Goal: Contribute content: Contribute content

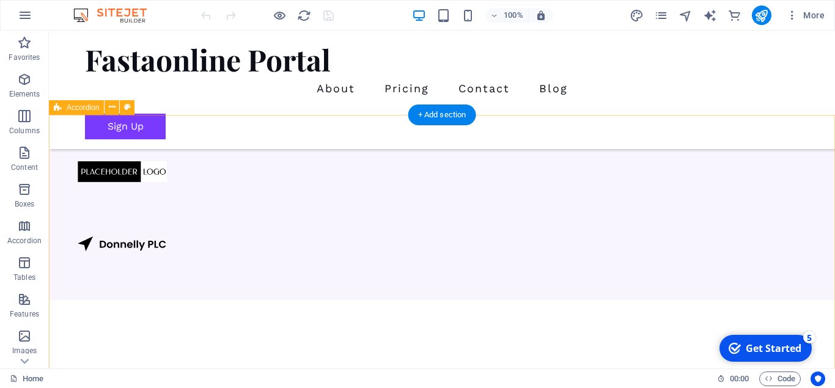
scroll to position [1235, 0]
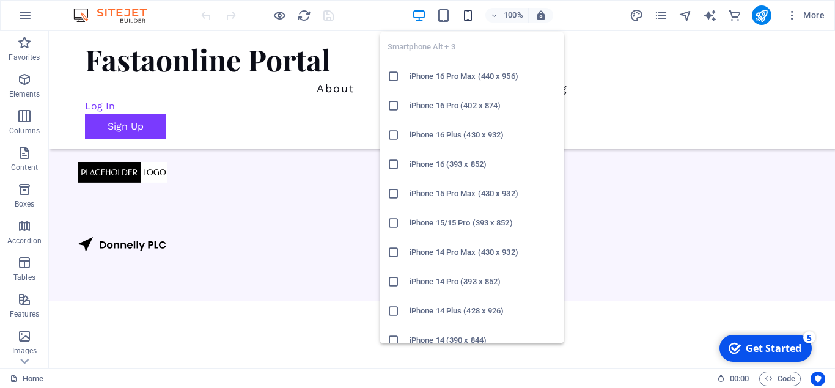
click at [470, 13] on icon "button" at bounding box center [468, 16] width 14 height 14
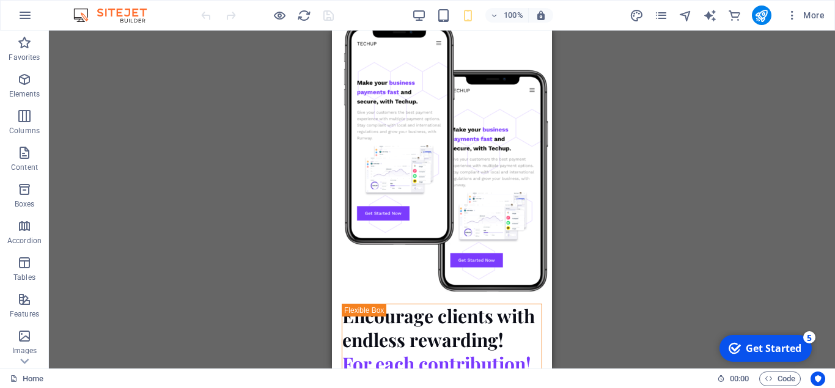
scroll to position [3065, 0]
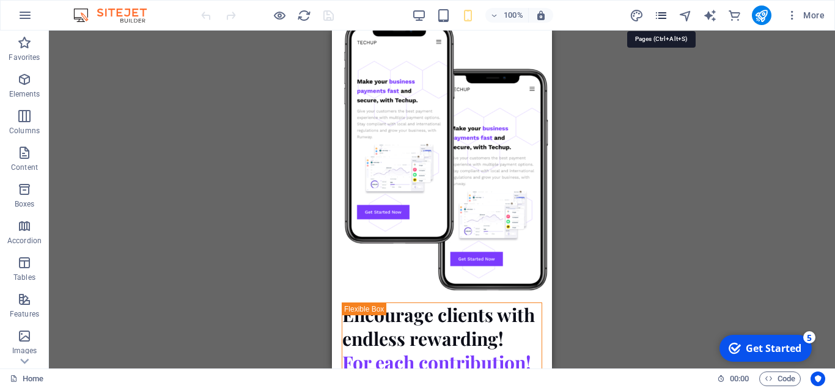
click at [662, 17] on icon "pages" at bounding box center [661, 16] width 14 height 14
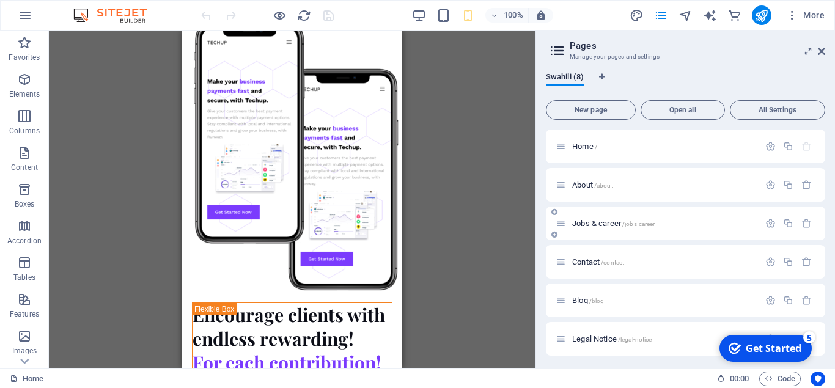
click at [608, 227] on span "Jobs & career /jobs-career" at bounding box center [613, 223] width 83 height 9
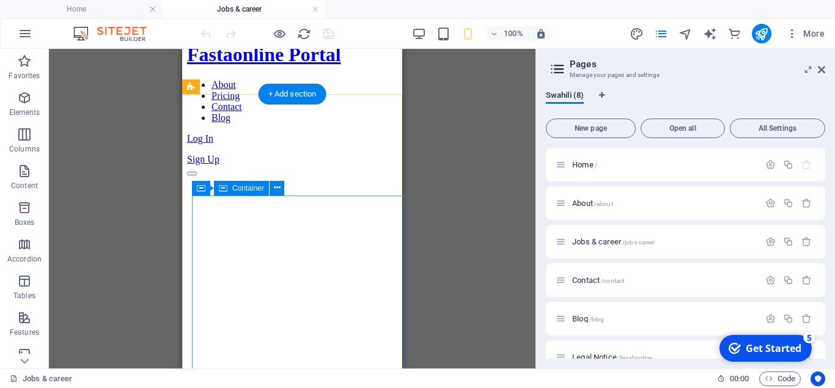
scroll to position [0, 0]
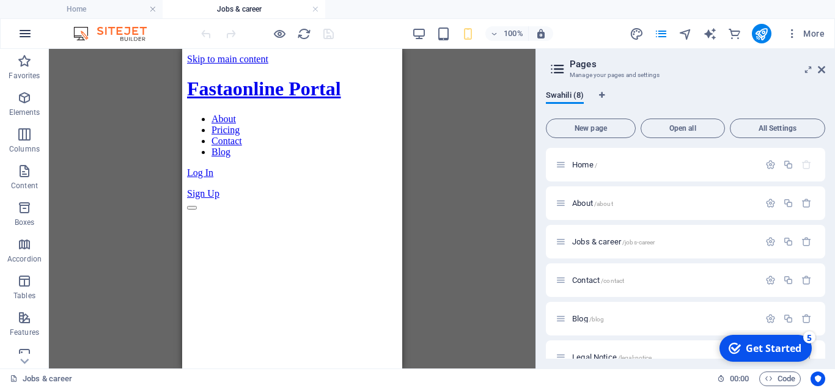
click at [25, 36] on icon "button" at bounding box center [25, 33] width 15 height 15
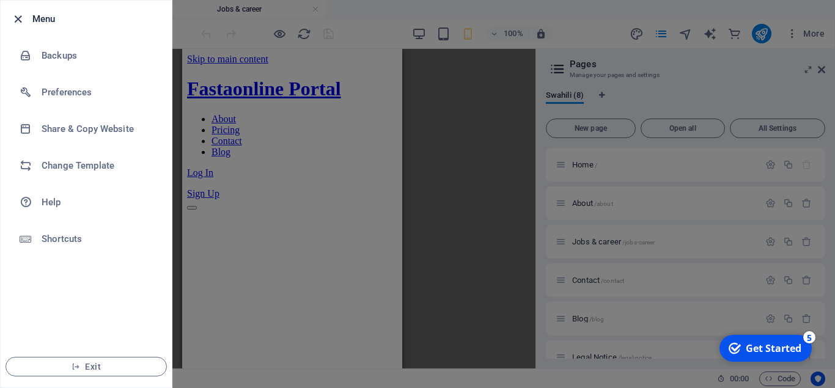
click at [16, 18] on icon "button" at bounding box center [18, 19] width 14 height 14
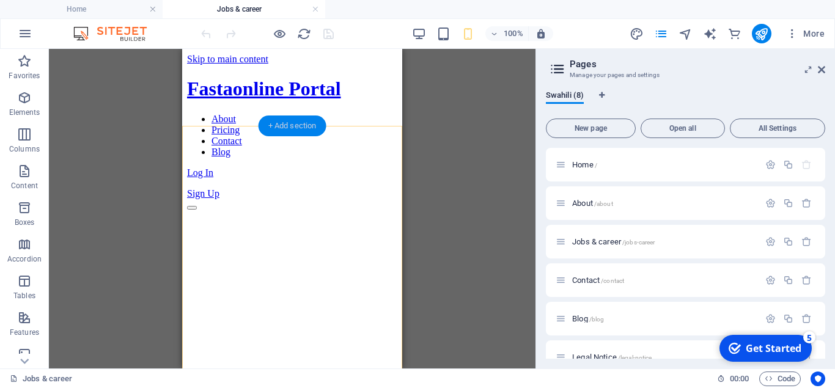
click at [296, 116] on div "+ Add section" at bounding box center [293, 126] width 68 height 21
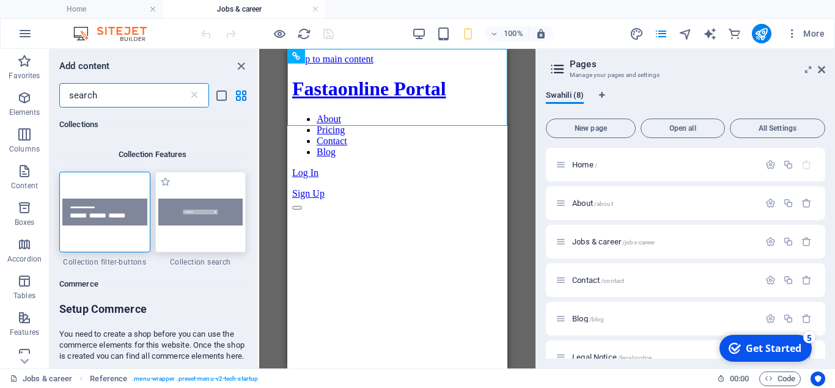
type input "search"
click at [216, 209] on img at bounding box center [200, 213] width 85 height 28
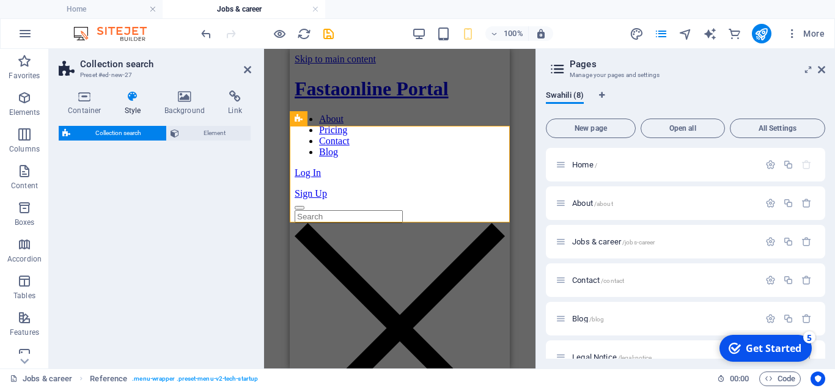
select select "px"
select select "rem"
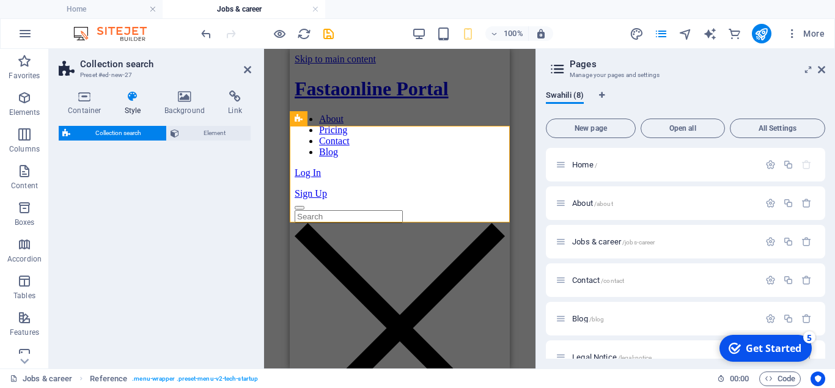
select select "px"
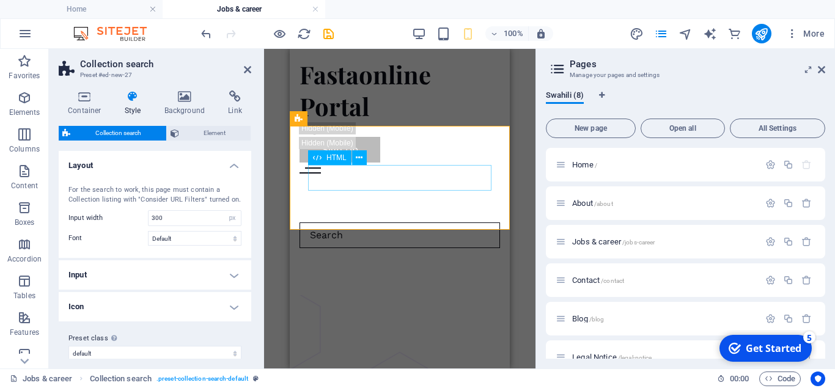
click at [400, 223] on input "search" at bounding box center [400, 236] width 201 height 26
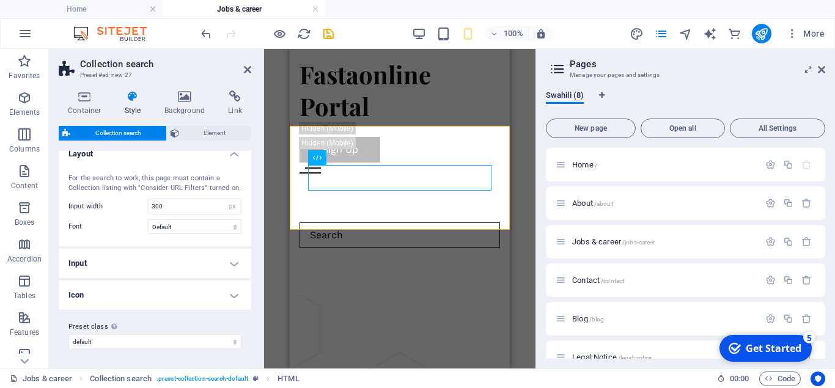
click at [232, 260] on h4 "Input" at bounding box center [155, 263] width 193 height 29
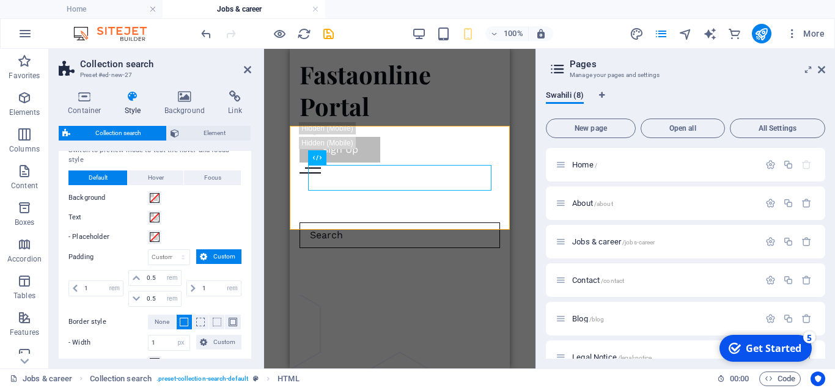
scroll to position [284, 0]
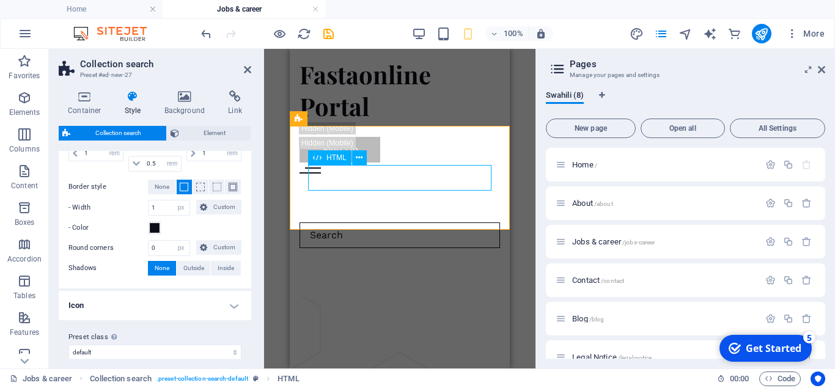
click at [441, 223] on input "search" at bounding box center [400, 236] width 201 height 26
click at [475, 248] on figure at bounding box center [386, 252] width 208 height 8
type input "h"
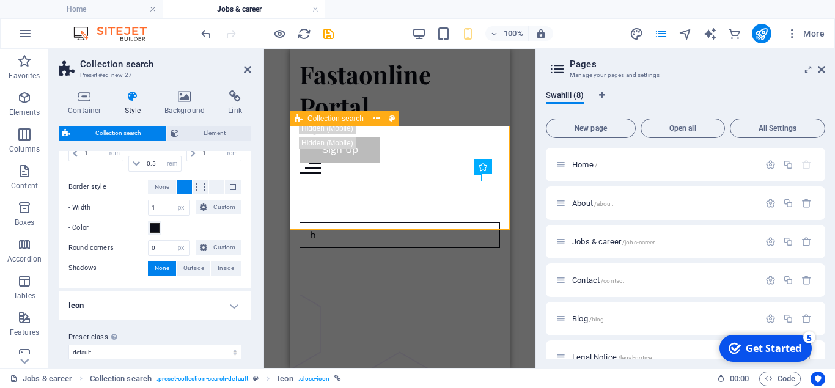
click at [464, 222] on div "h" at bounding box center [400, 239] width 220 height 112
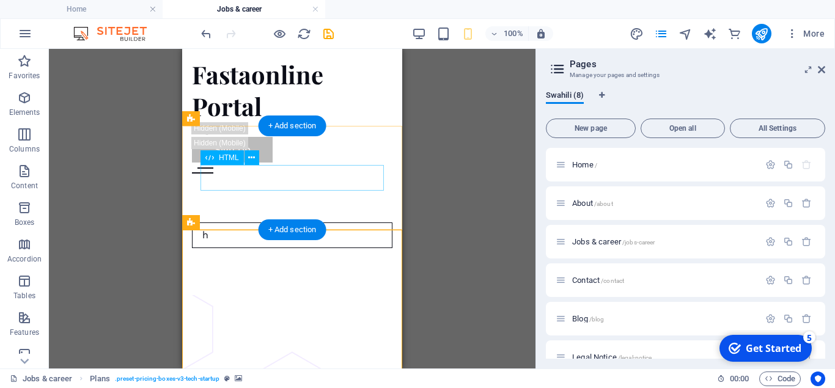
click at [332, 223] on div "h" at bounding box center [292, 236] width 201 height 26
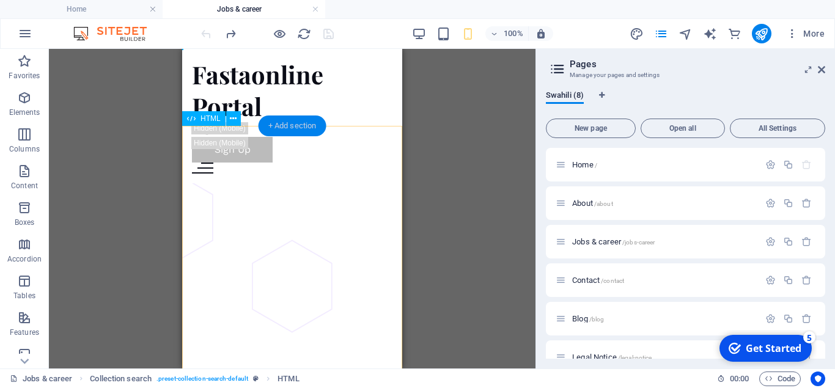
click at [299, 133] on div "+ Add section" at bounding box center [293, 126] width 68 height 21
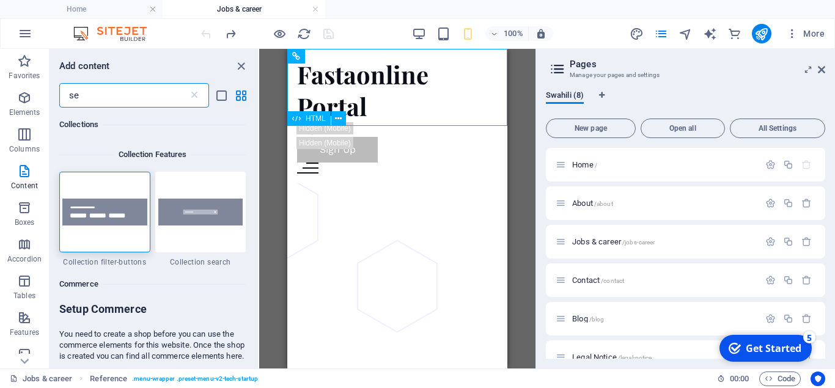
type input "s"
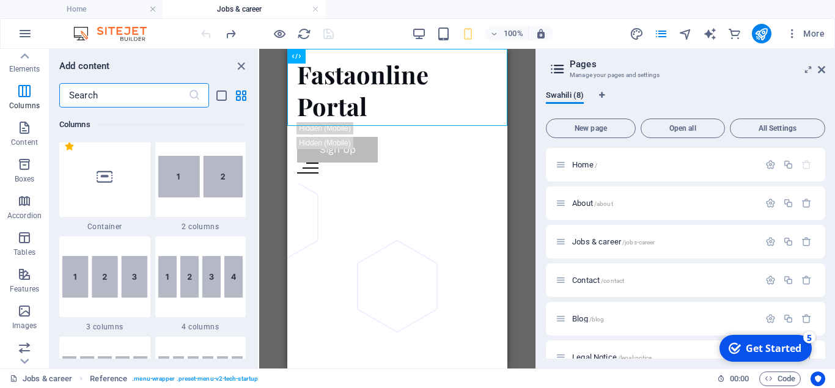
scroll to position [615, 0]
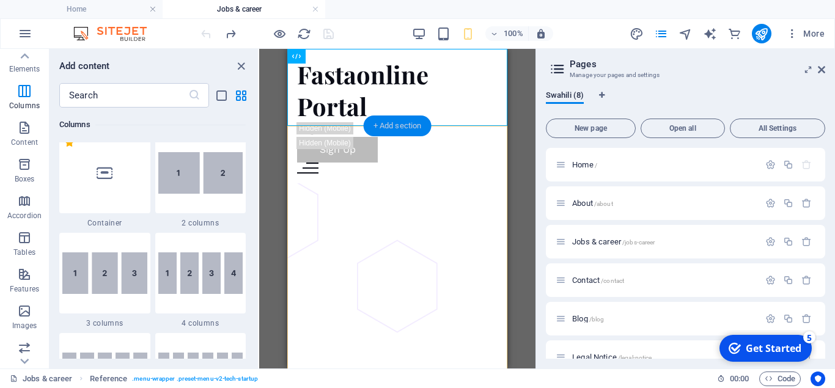
click at [406, 124] on div "+ Add section" at bounding box center [398, 126] width 68 height 21
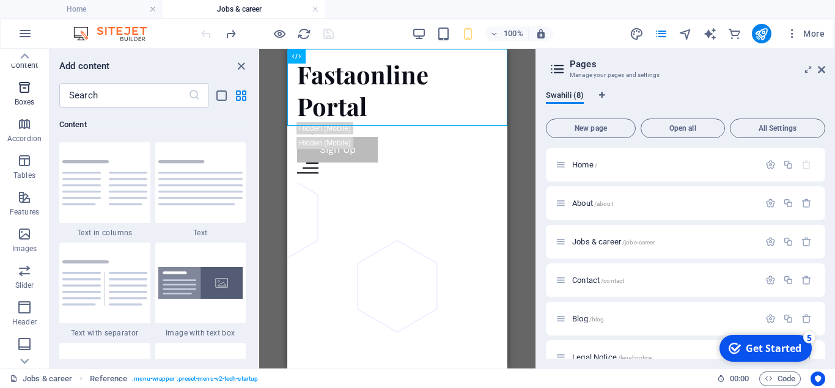
scroll to position [124, 0]
click at [27, 169] on p "Tables" at bounding box center [24, 172] width 22 height 10
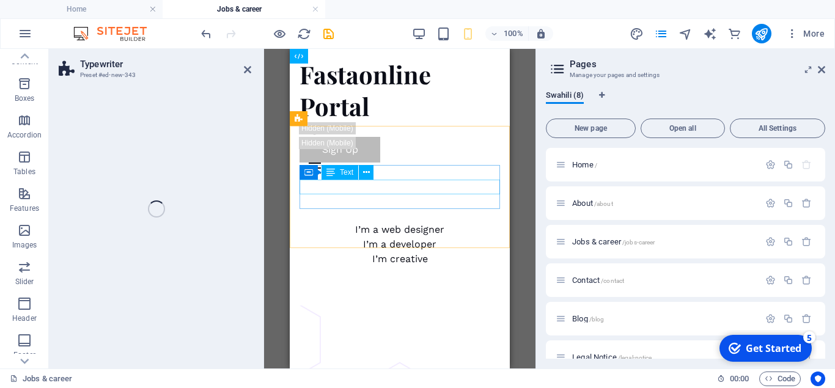
select select "ms"
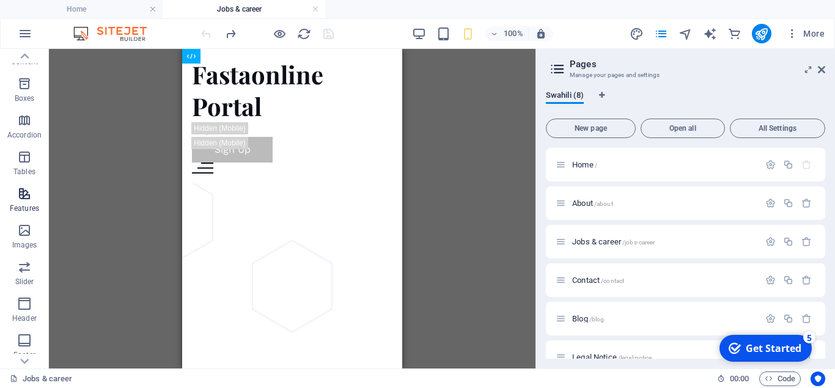
click at [24, 199] on icon "button" at bounding box center [24, 193] width 15 height 15
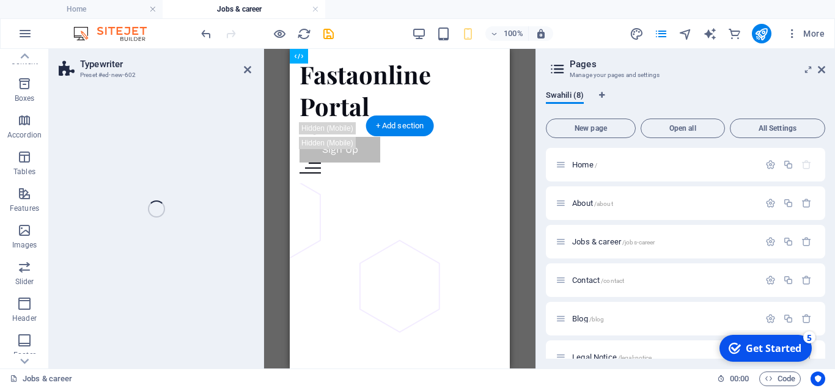
select select "ms"
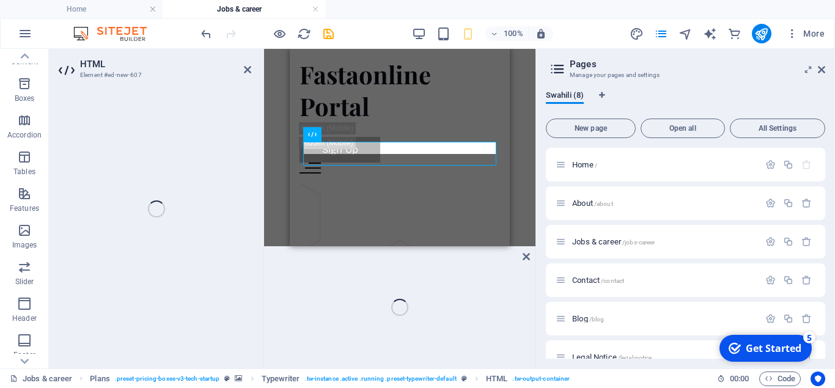
click at [446, 285] on div "H1 Plans Container Container Plans Container Spacer Text Spacer Text Text Text …" at bounding box center [399, 209] width 271 height 320
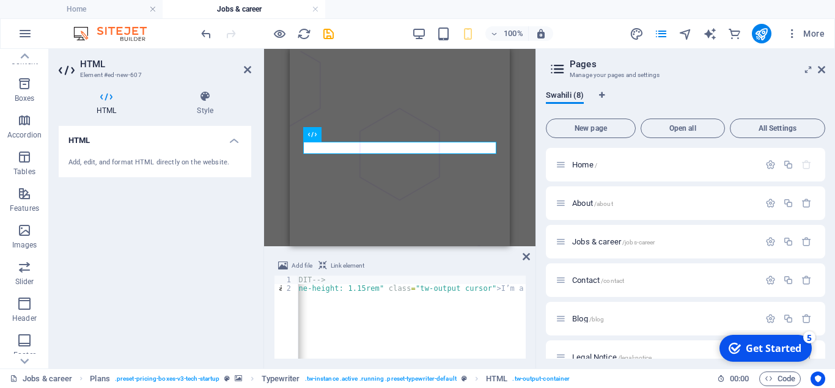
scroll to position [0, 0]
click at [201, 106] on h4 "Style" at bounding box center [205, 103] width 92 height 26
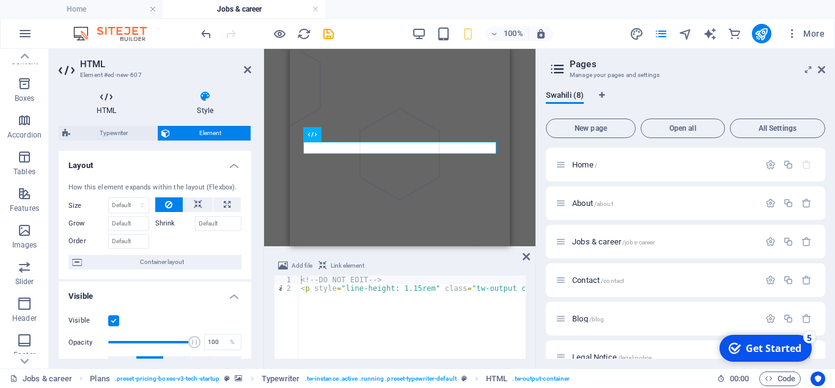
click at [111, 102] on icon at bounding box center [106, 96] width 95 height 12
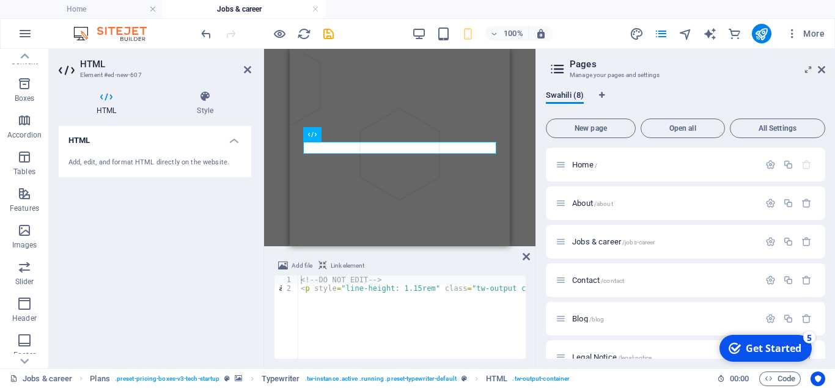
click at [197, 148] on div "Add, edit, and format HTML directly on the website." at bounding box center [155, 163] width 193 height 30
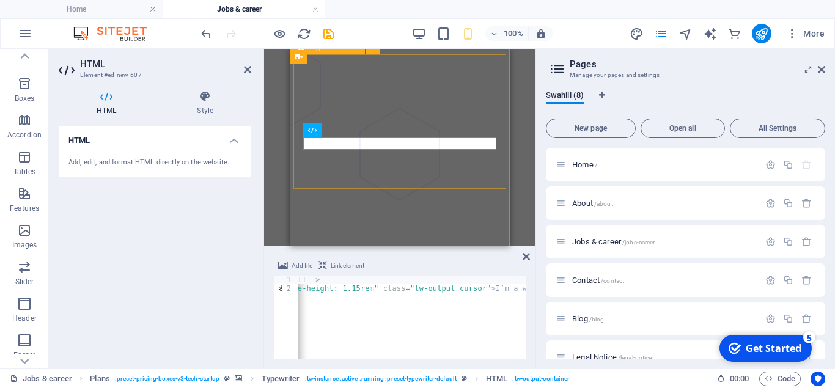
scroll to position [153, 0]
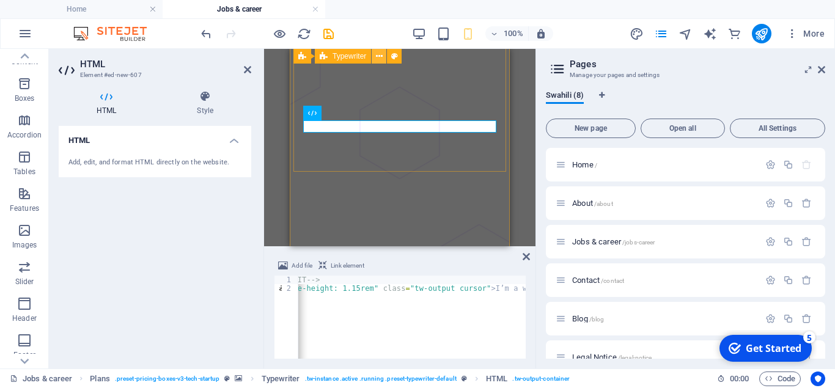
click at [377, 57] on icon at bounding box center [379, 56] width 7 height 13
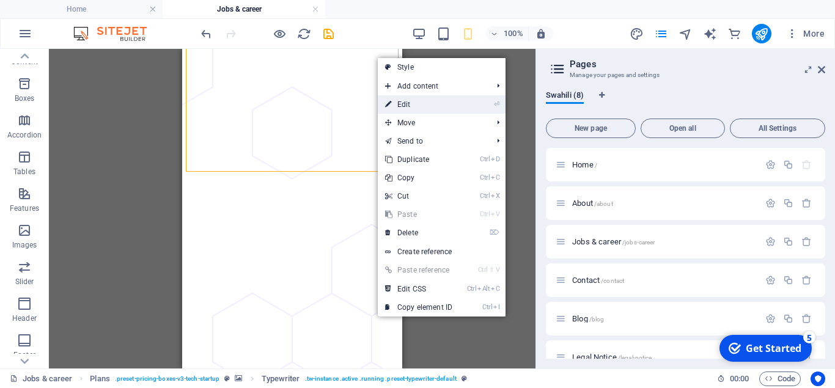
click at [424, 105] on link "⏎ Edit" at bounding box center [419, 104] width 82 height 18
select select "ms"
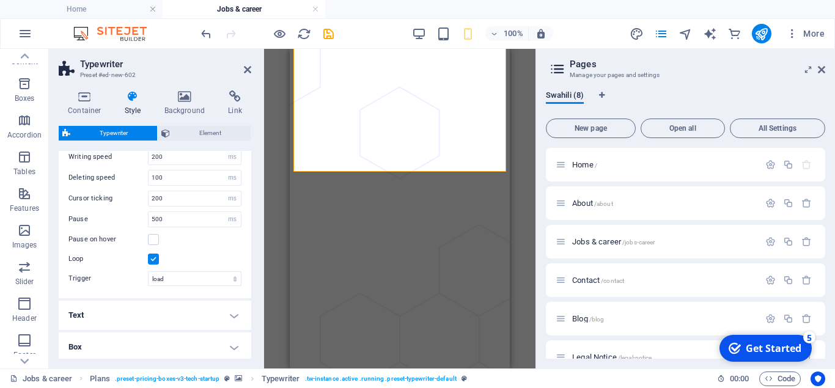
scroll to position [88, 0]
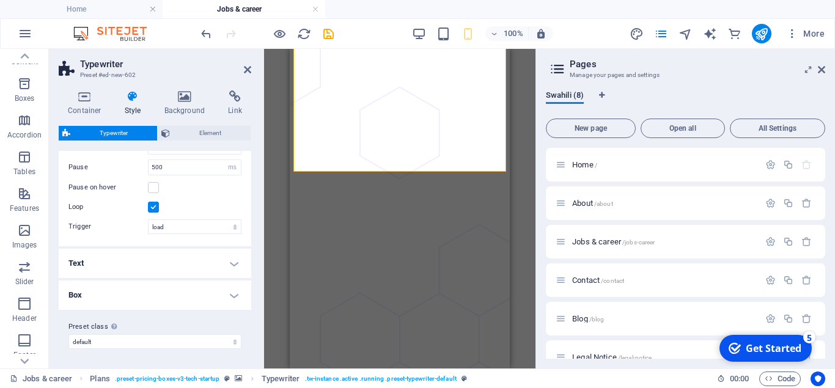
click at [232, 262] on h4 "Text" at bounding box center [155, 263] width 193 height 29
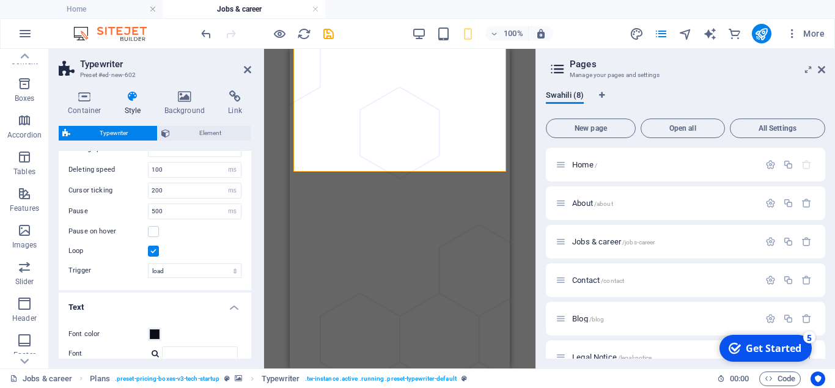
scroll to position [0, 0]
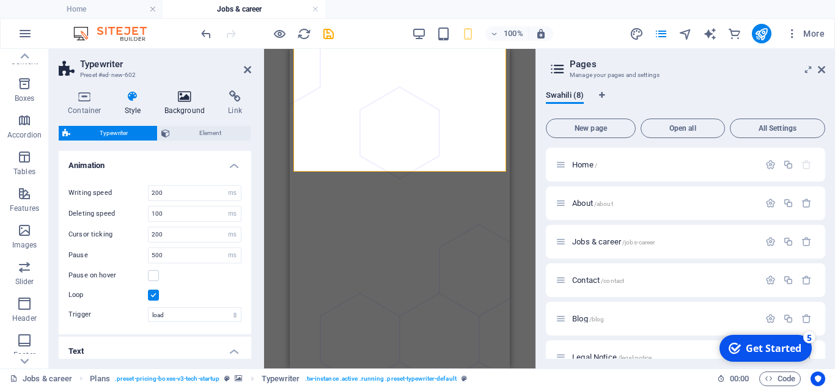
click at [181, 100] on icon at bounding box center [184, 96] width 59 height 12
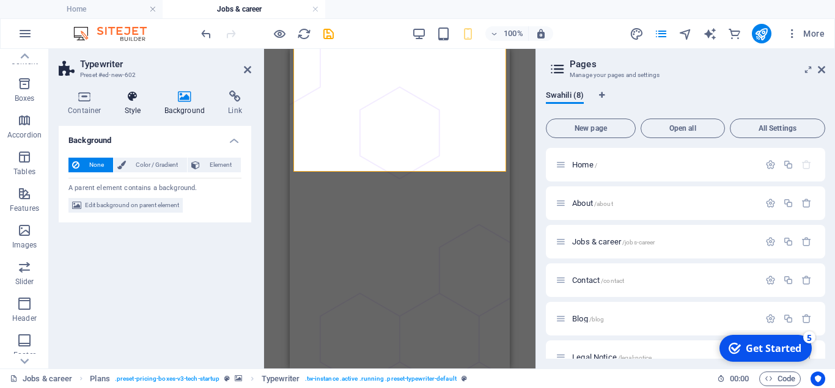
click at [130, 98] on icon at bounding box center [133, 96] width 35 height 12
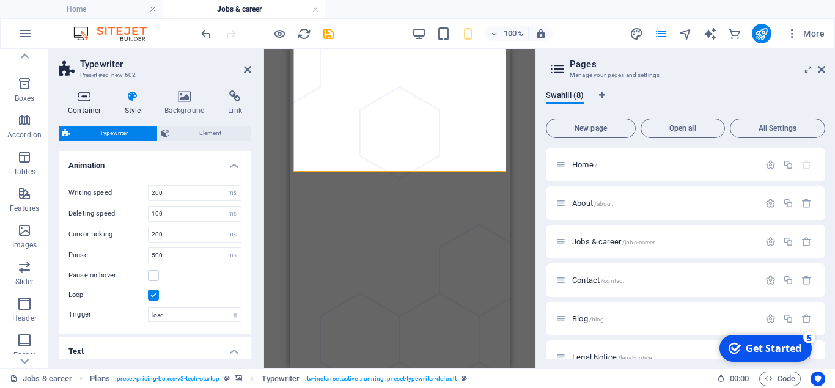
click at [76, 106] on h4 "Container" at bounding box center [87, 103] width 57 height 26
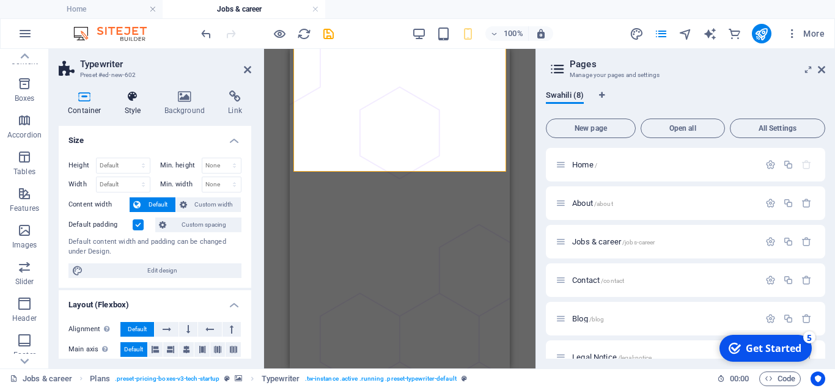
click at [128, 105] on h4 "Style" at bounding box center [136, 103] width 40 height 26
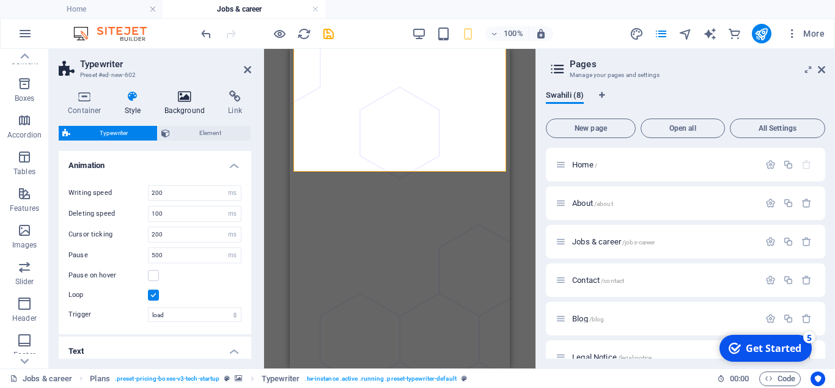
click at [189, 100] on icon at bounding box center [184, 96] width 59 height 12
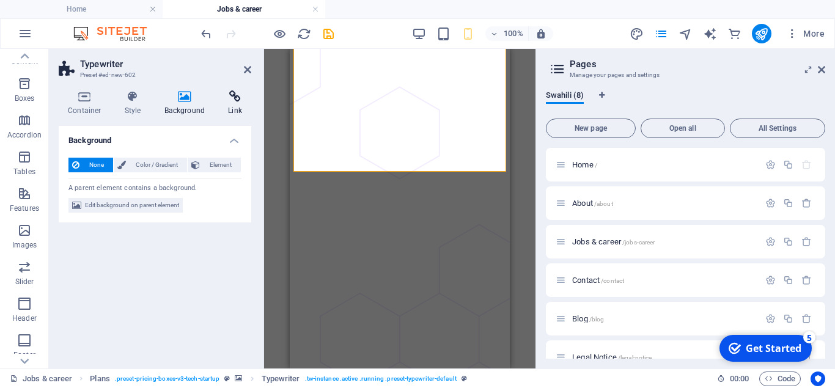
click at [238, 99] on icon at bounding box center [235, 96] width 32 height 12
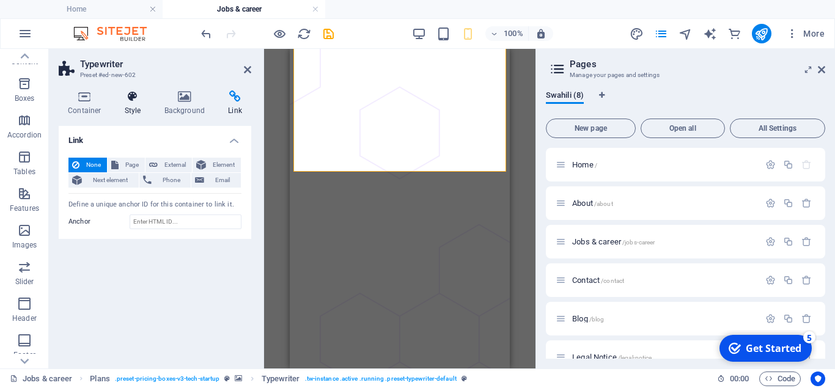
click at [128, 103] on h4 "Style" at bounding box center [136, 103] width 40 height 26
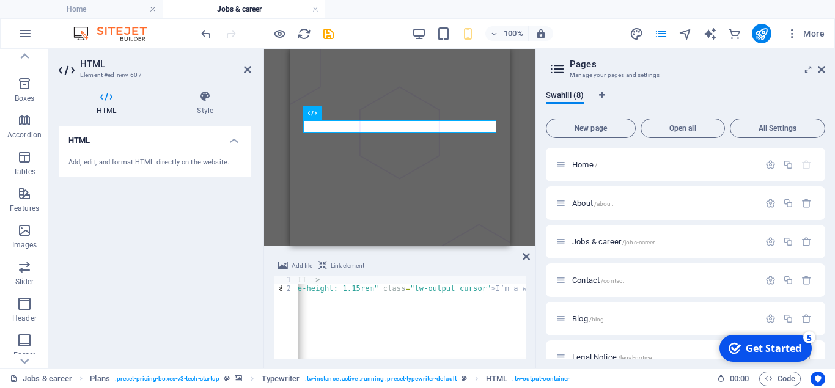
click at [485, 314] on div "<!-- DO NOT EDIT --> < p style = "line-height: 1.15rem" class = "tw-output curs…" at bounding box center [381, 326] width 289 height 100
click at [503, 289] on div "<!-- DO NOT EDIT --> < p style = "line-height: 1.15rem" class = "tw-output curs…" at bounding box center [381, 326] width 289 height 100
click at [481, 287] on div "<!-- DO NOT EDIT --> < p style = "line-height: 1.15rem" class = "tw-output curs…" at bounding box center [381, 326] width 289 height 100
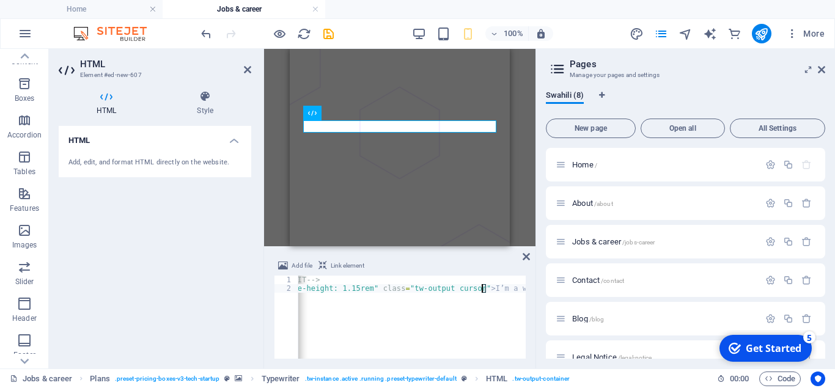
click at [481, 287] on div "<!-- DO NOT EDIT --> < p style = "line-height: 1.15rem" class = "tw-output curs…" at bounding box center [381, 326] width 289 height 100
click at [822, 68] on icon at bounding box center [821, 70] width 7 height 10
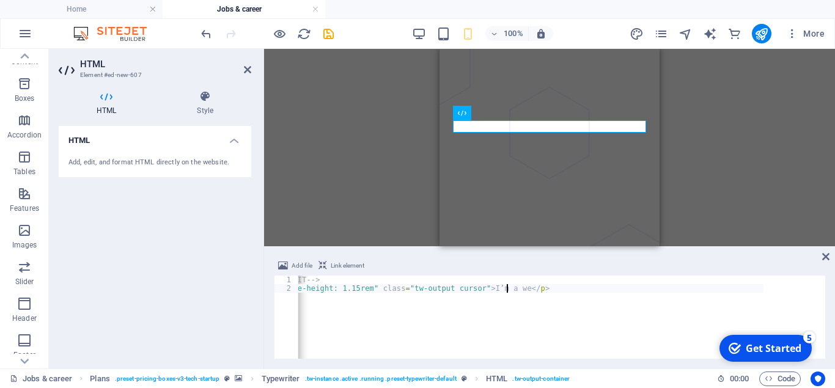
click at [506, 290] on div "<!-- DO NOT EDIT --> < p style = "line-height: 1.15rem" class = "tw-output curs…" at bounding box center [500, 326] width 527 height 100
click at [310, 278] on div "<!-- DO NOT EDIT --> < p style = "line-height: 1.15rem" class = "tw-output curs…" at bounding box center [500, 326] width 527 height 100
type textarea "<!-- DO NOT EDIT -->"
click at [324, 278] on div "<!-- DO NOT EDIT --> < p style = "line-height: 1.15rem" class = "tw-output curs…" at bounding box center [500, 326] width 527 height 100
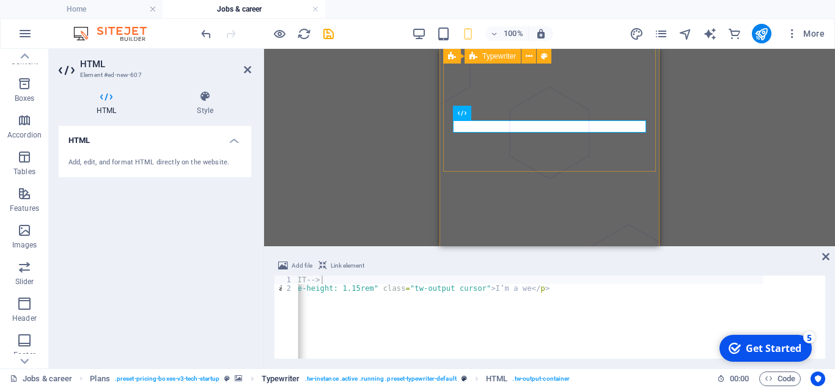
click at [409, 373] on span ". tw-instance .active .running .preset-typewriter-default" at bounding box center [381, 379] width 152 height 15
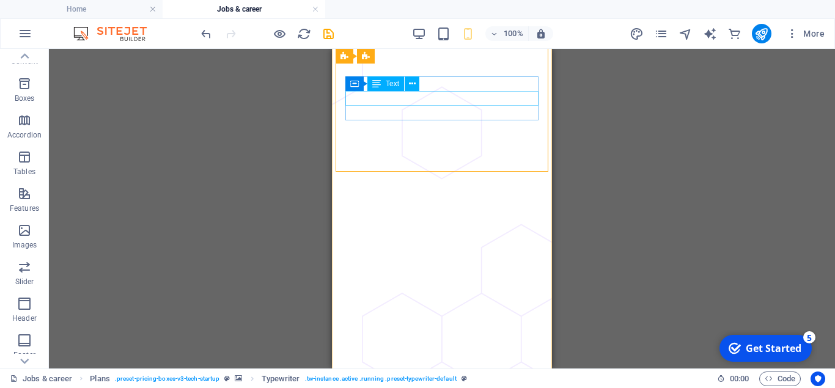
click at [391, 83] on span "Text" at bounding box center [392, 83] width 13 height 7
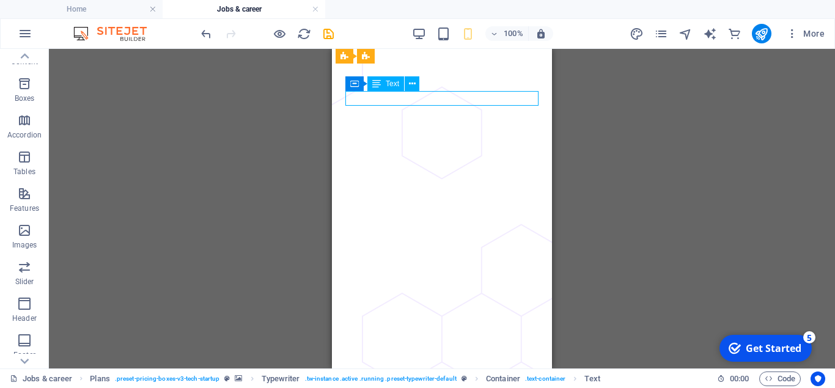
click at [391, 83] on span "Text" at bounding box center [392, 83] width 13 height 7
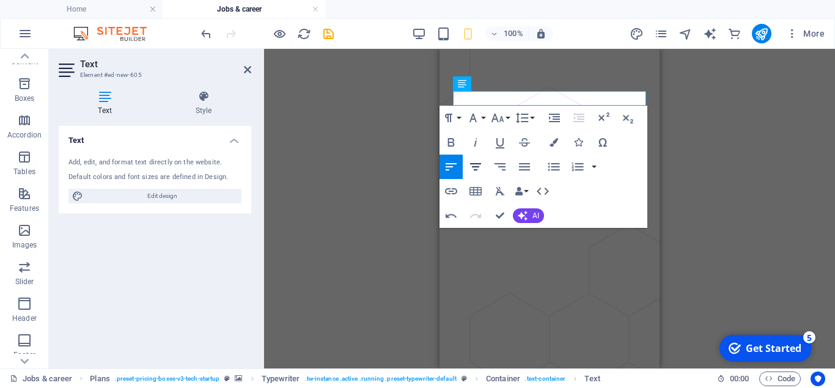
click at [478, 166] on icon "button" at bounding box center [475, 166] width 11 height 7
click at [555, 139] on icon "button" at bounding box center [554, 142] width 9 height 9
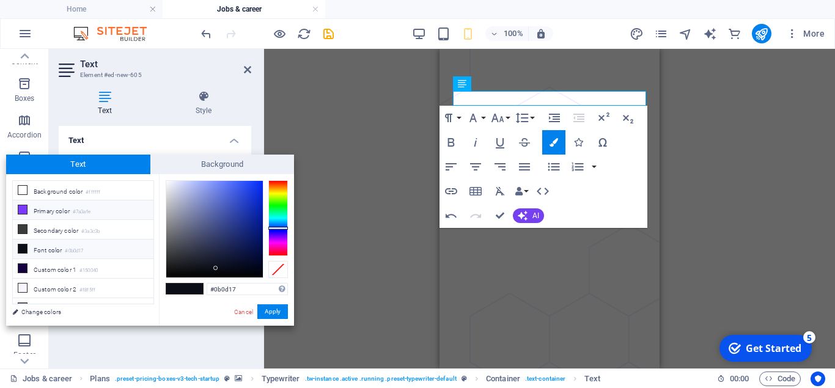
click at [25, 208] on icon at bounding box center [22, 209] width 9 height 9
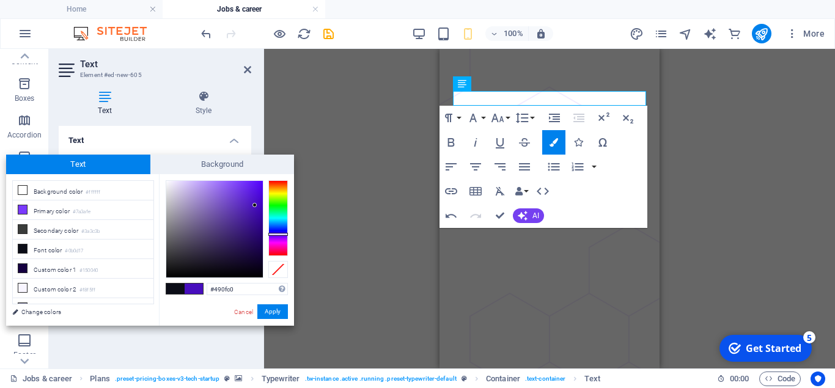
type input "#480dc0"
drag, startPoint x: 240, startPoint y: 214, endPoint x: 256, endPoint y: 204, distance: 18.1
click at [256, 204] on div at bounding box center [214, 229] width 97 height 97
click at [276, 309] on button "Apply" at bounding box center [272, 311] width 31 height 15
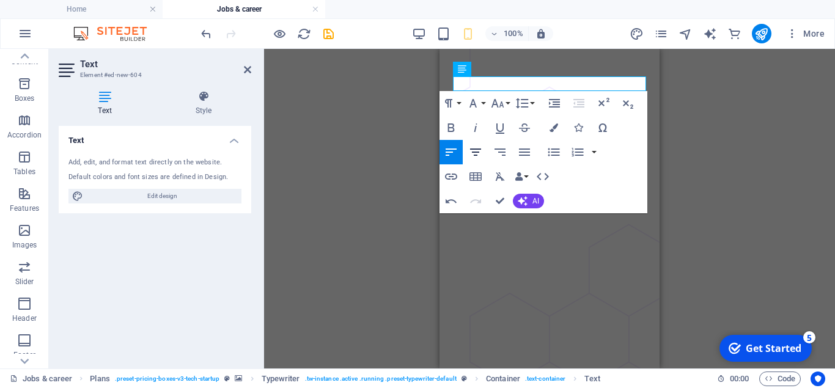
click at [479, 149] on icon "button" at bounding box center [475, 152] width 11 height 7
click at [552, 127] on icon "button" at bounding box center [554, 127] width 9 height 9
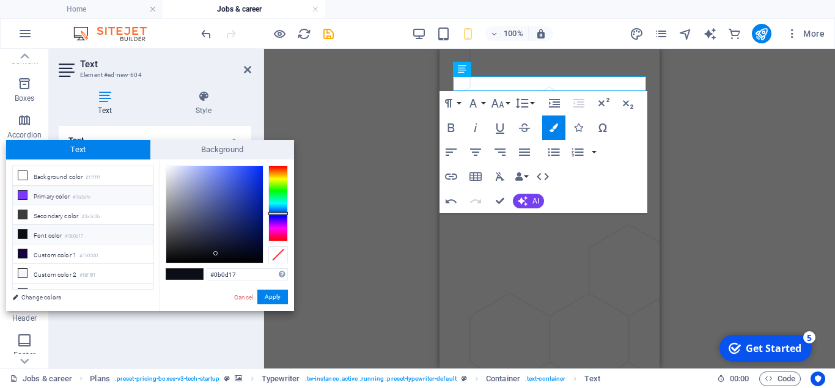
click at [24, 194] on icon at bounding box center [22, 195] width 9 height 9
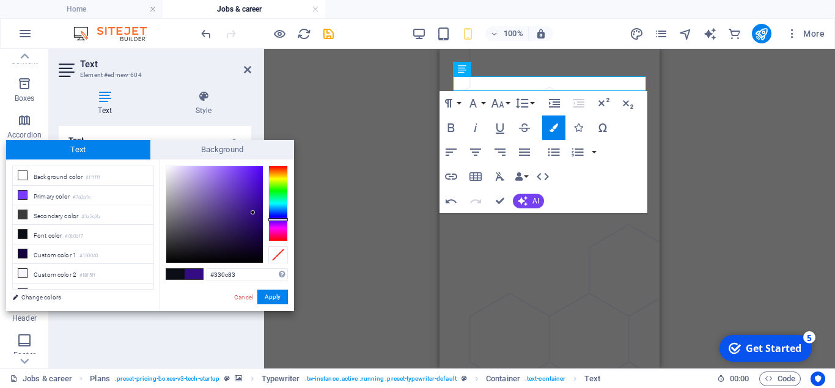
click at [253, 213] on div at bounding box center [214, 214] width 97 height 97
type input "#2f0b79"
click at [253, 216] on div at bounding box center [253, 216] width 4 height 4
click at [279, 295] on button "Apply" at bounding box center [272, 297] width 31 height 15
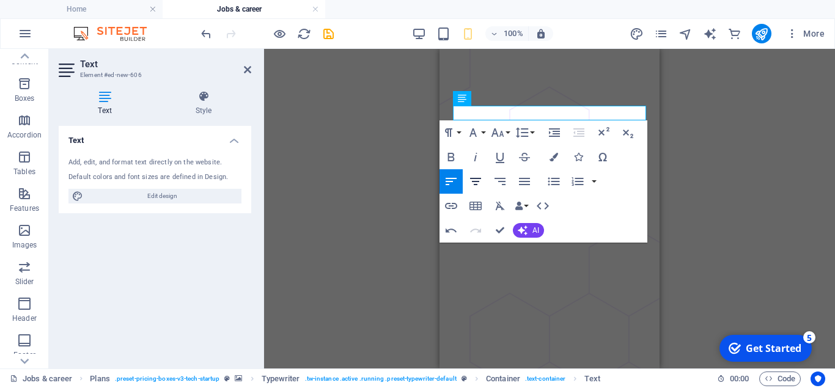
click at [471, 182] on icon "button" at bounding box center [475, 181] width 15 height 15
click at [554, 161] on icon "button" at bounding box center [554, 157] width 9 height 9
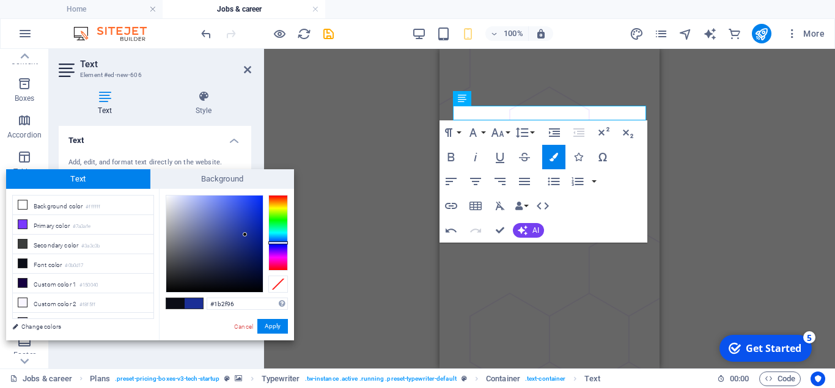
click at [245, 235] on div at bounding box center [214, 244] width 97 height 97
type input "#0b26ae"
drag, startPoint x: 240, startPoint y: 259, endPoint x: 256, endPoint y: 226, distance: 36.6
click at [256, 226] on div at bounding box center [214, 244] width 97 height 97
click at [274, 327] on button "Apply" at bounding box center [272, 326] width 31 height 15
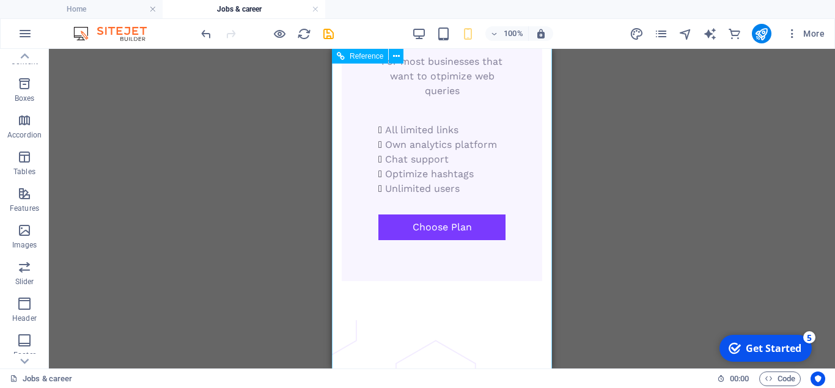
scroll to position [2593, 0]
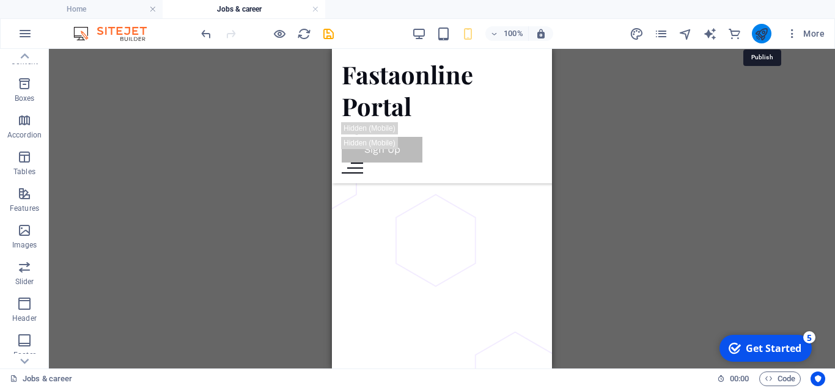
click at [761, 37] on icon "publish" at bounding box center [761, 34] width 14 height 14
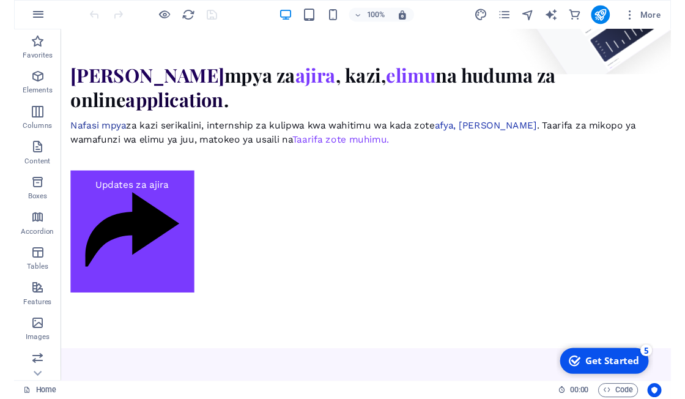
scroll to position [855, 0]
